Goal: Task Accomplishment & Management: Use online tool/utility

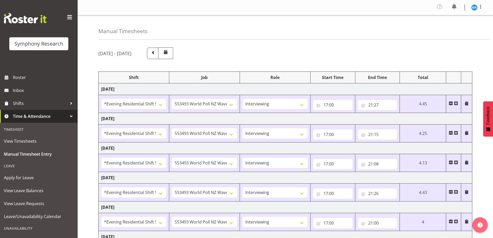
select select "48116"
select select "10527"
select select "47"
select select "48116"
select select "10527"
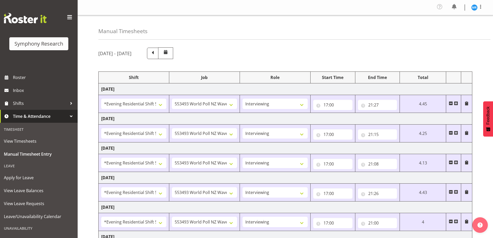
select select "47"
select select "48116"
select select "10527"
select select "47"
select select "48116"
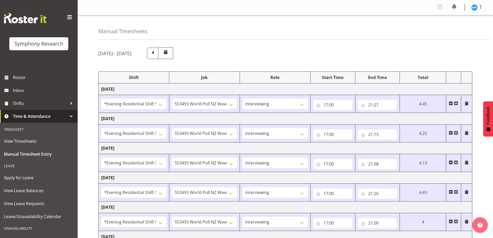
select select "10527"
select select "47"
select select "48116"
select select "10527"
select select "47"
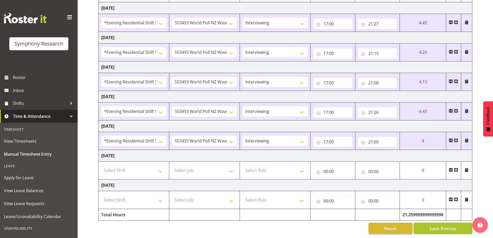
scroll to position [85, 0]
click at [436, 225] on span "Save Entries" at bounding box center [442, 228] width 27 height 7
